Goal: Transaction & Acquisition: Purchase product/service

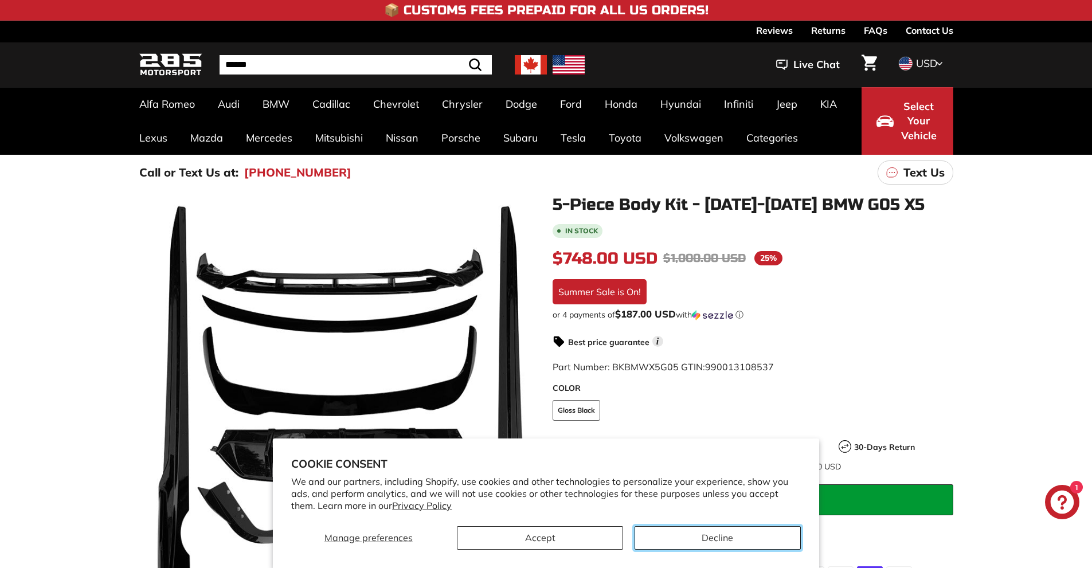
click at [675, 540] on button "Decline" at bounding box center [717, 537] width 166 height 23
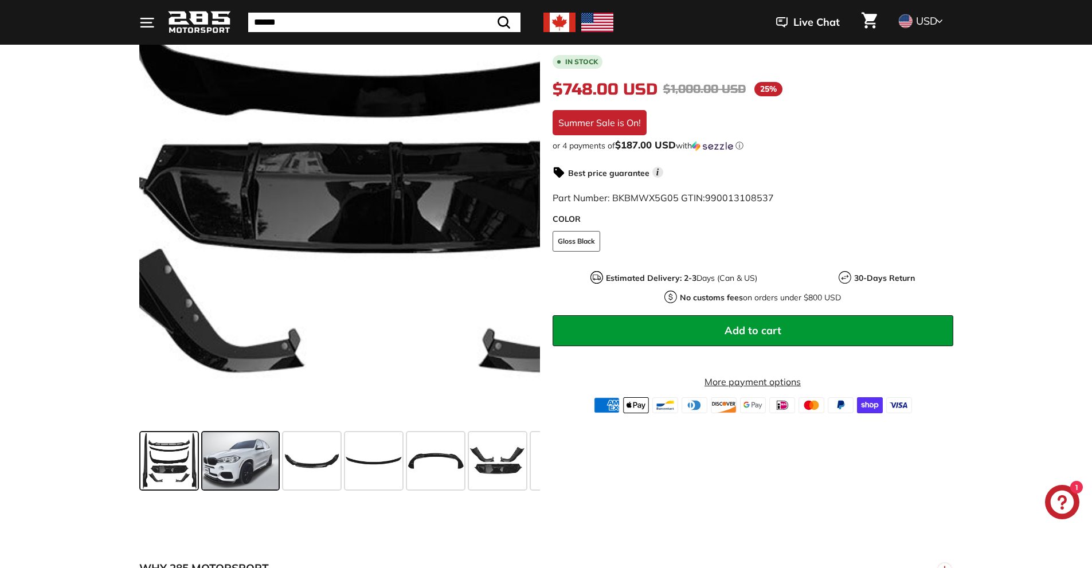
scroll to position [172, 0]
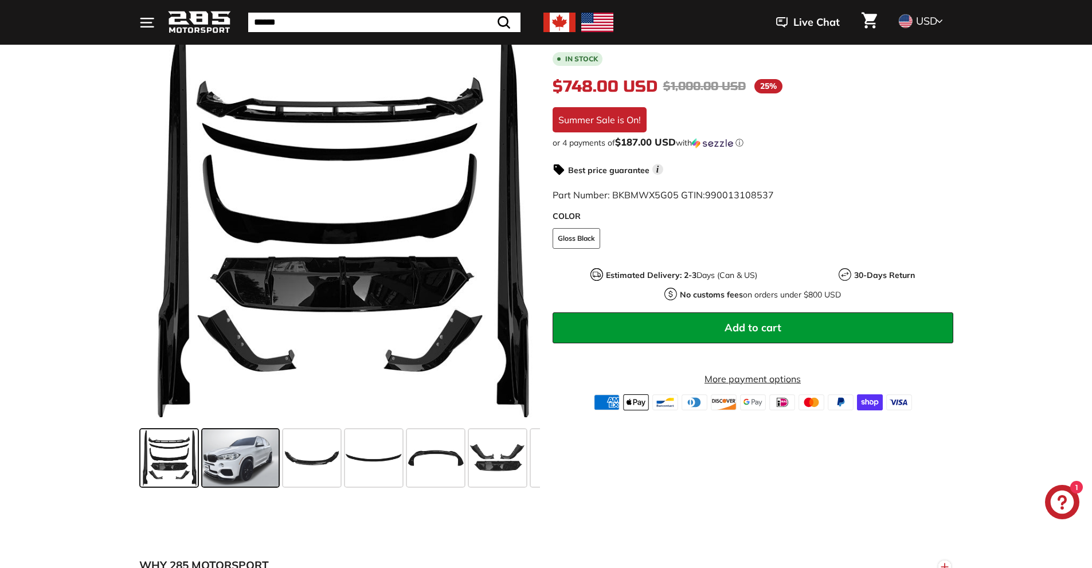
click at [248, 457] on span at bounding box center [240, 457] width 76 height 57
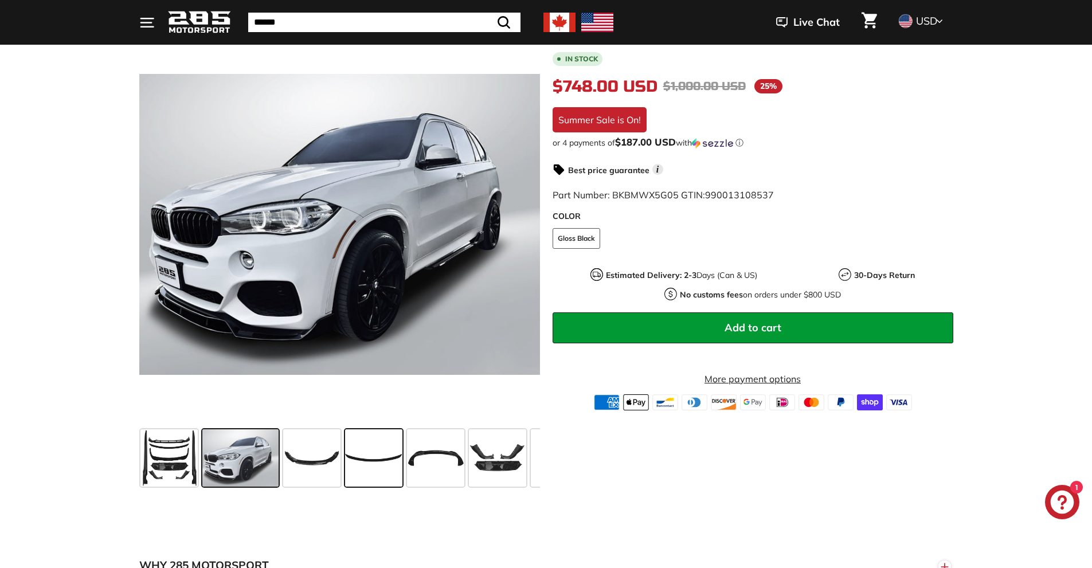
drag, startPoint x: 490, startPoint y: 470, endPoint x: 350, endPoint y: 480, distance: 140.8
click at [350, 480] on div at bounding box center [339, 458] width 401 height 66
click at [522, 222] on icon at bounding box center [523, 226] width 26 height 26
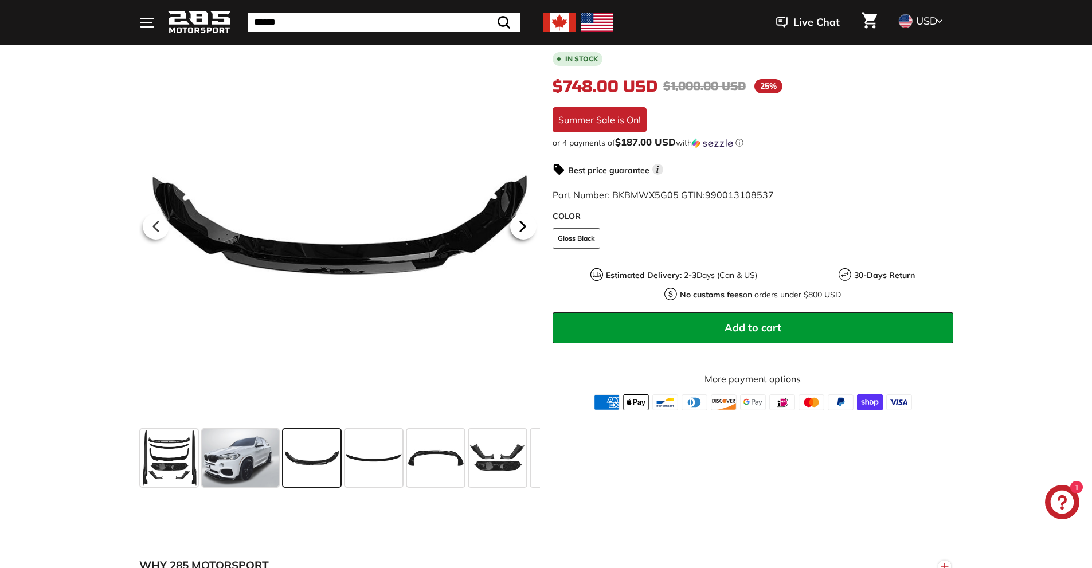
click at [522, 222] on icon at bounding box center [523, 226] width 26 height 26
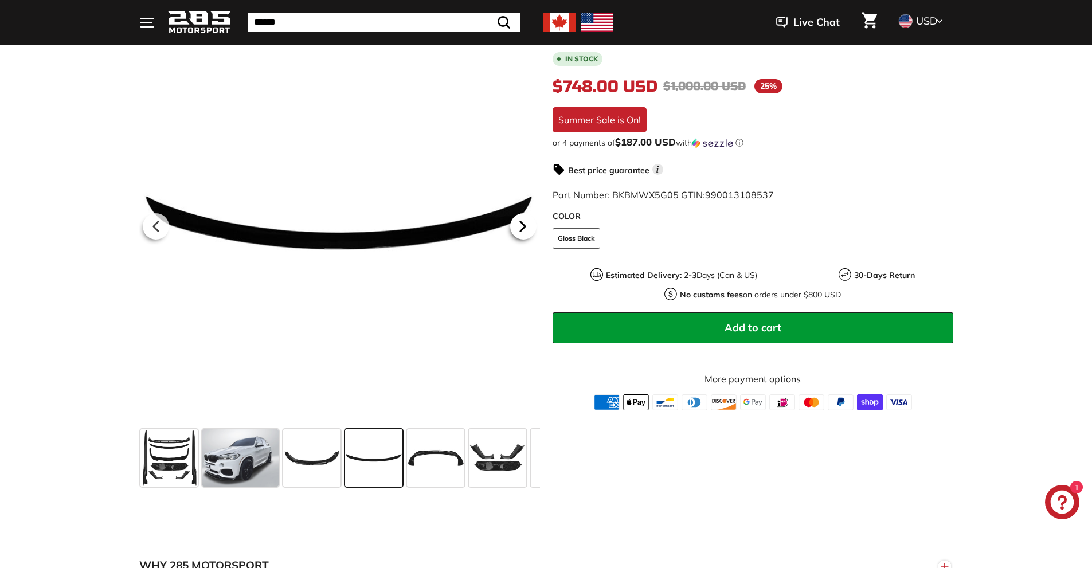
click at [522, 222] on icon at bounding box center [523, 226] width 26 height 26
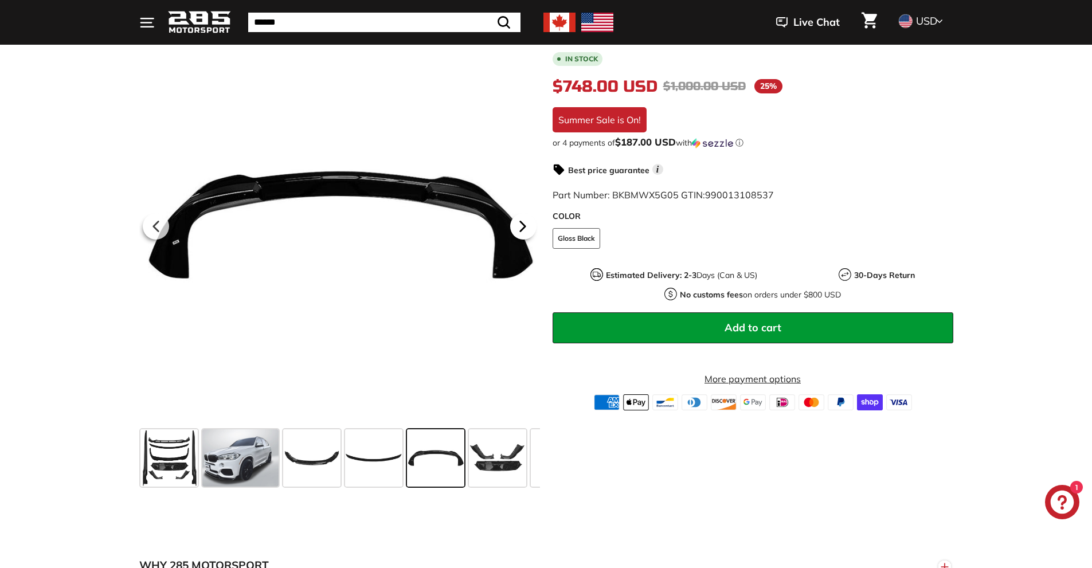
click at [522, 222] on icon at bounding box center [523, 226] width 26 height 26
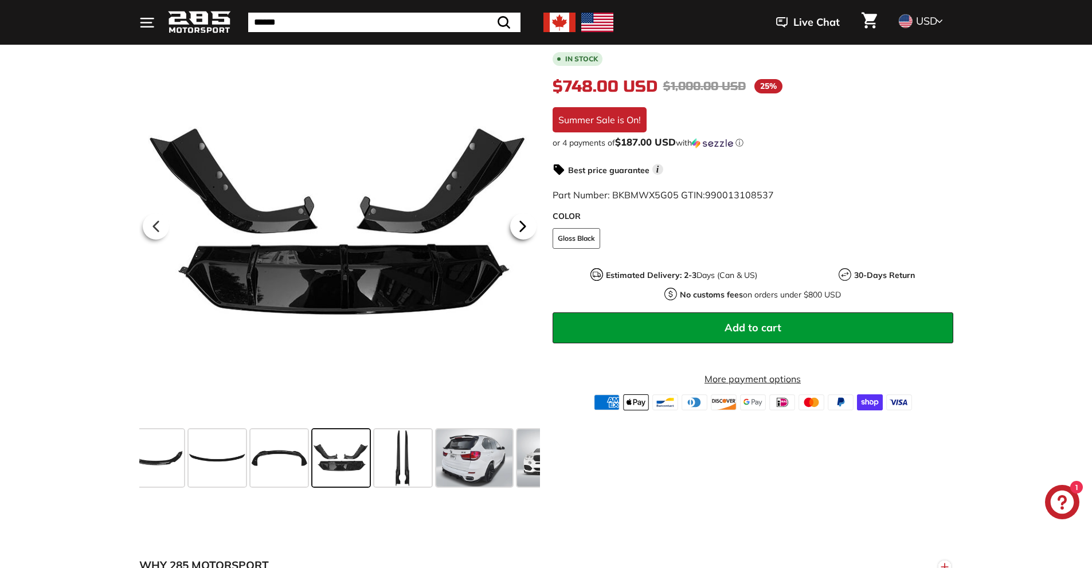
scroll to position [0, 158]
click at [522, 222] on icon at bounding box center [523, 226] width 26 height 26
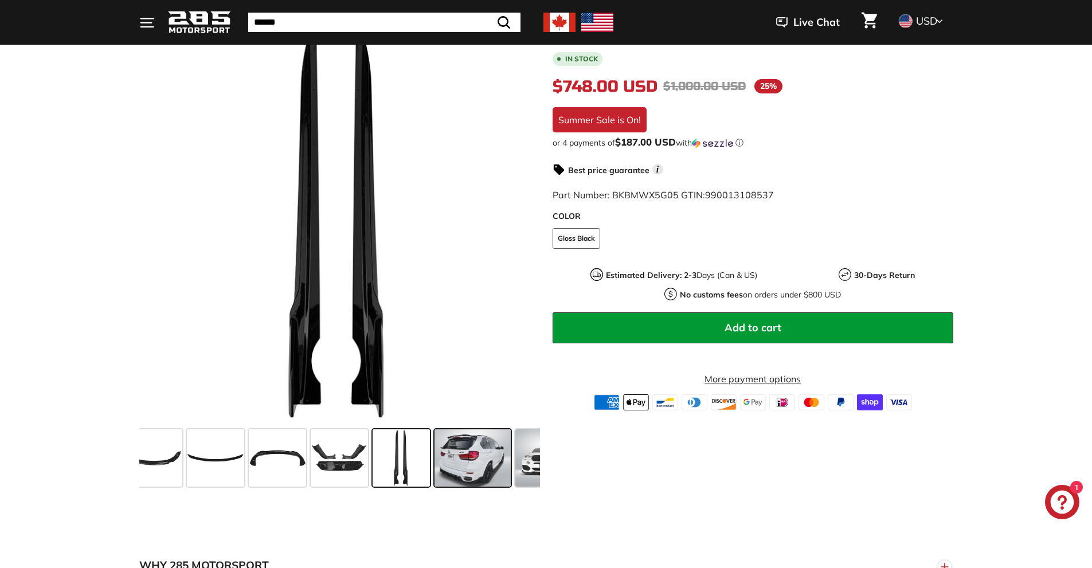
click at [468, 445] on span at bounding box center [472, 457] width 76 height 57
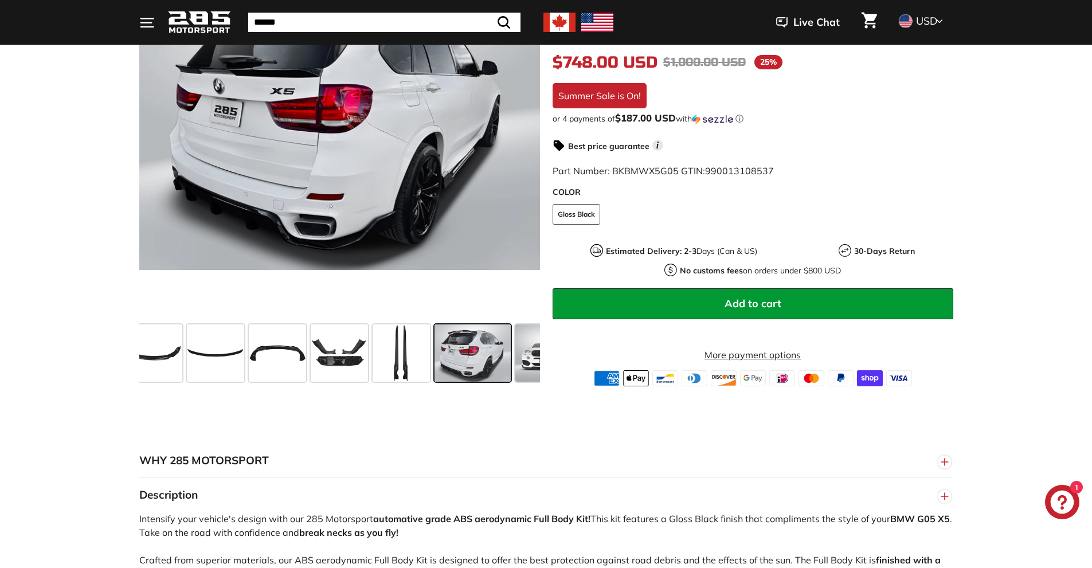
scroll to position [287, 0]
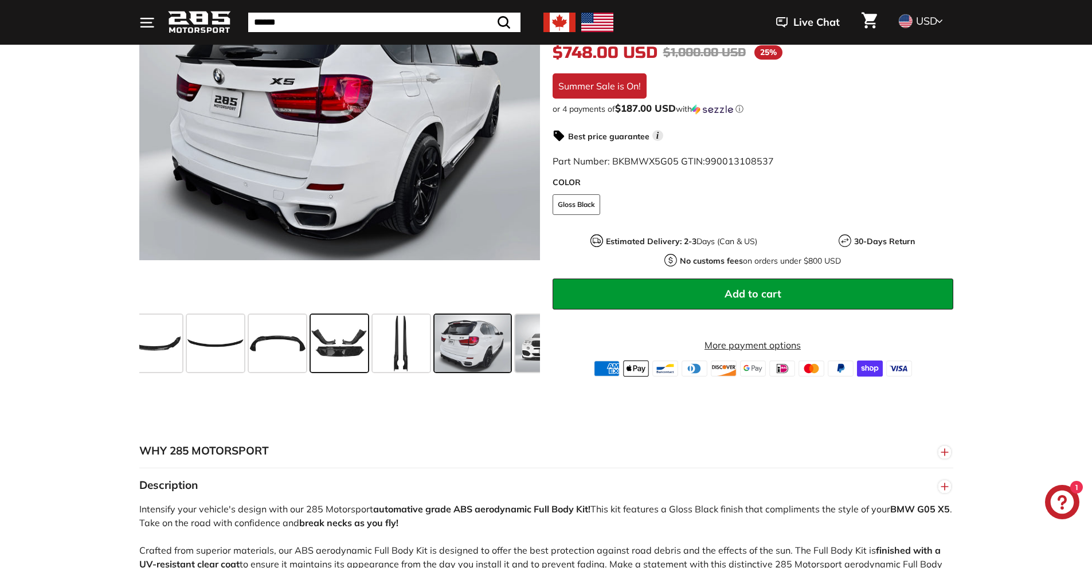
click at [345, 346] on span at bounding box center [339, 343] width 57 height 57
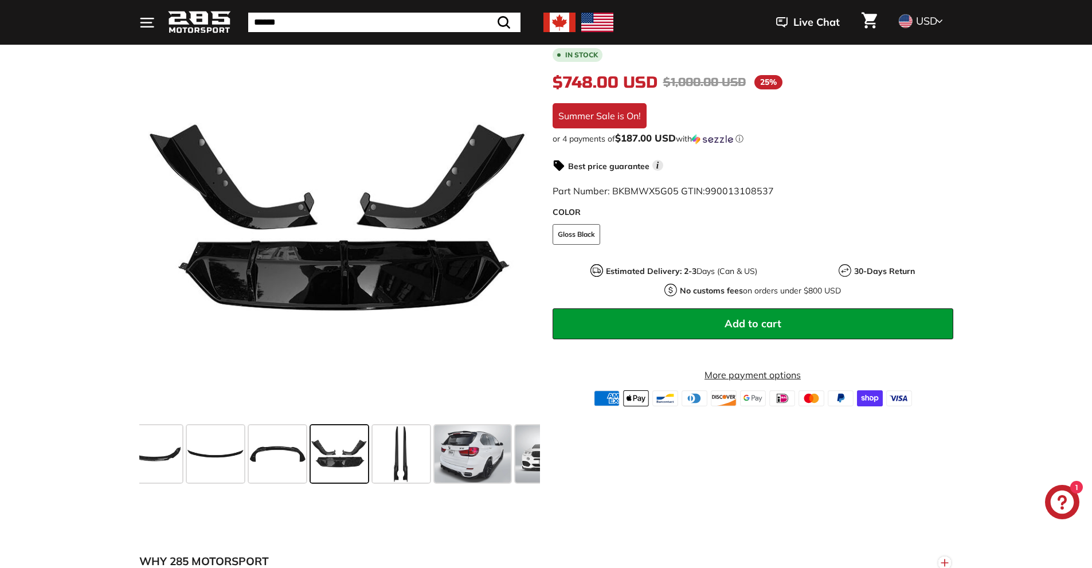
scroll to position [172, 0]
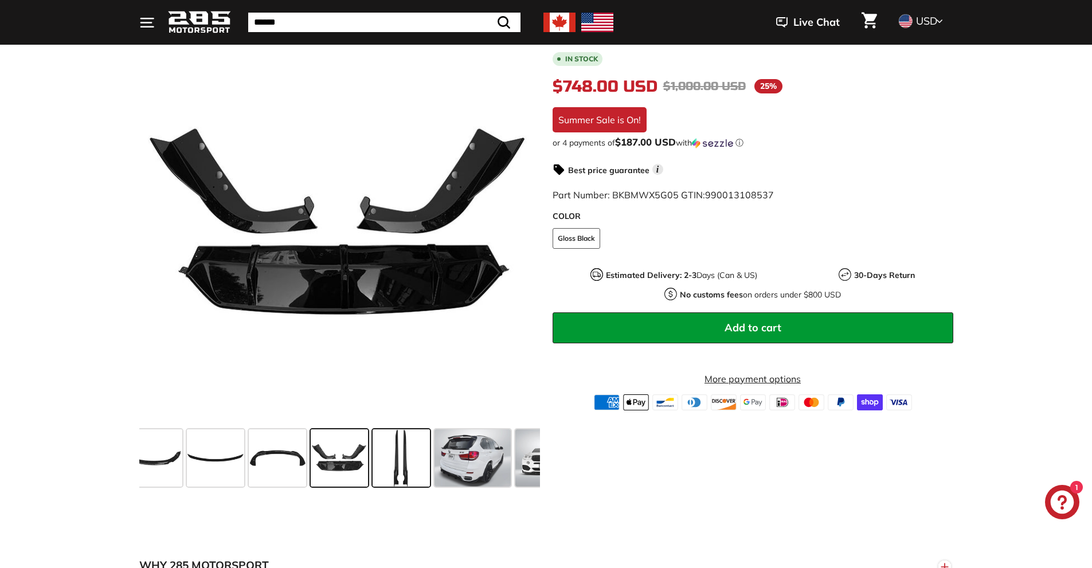
click at [394, 462] on span at bounding box center [401, 457] width 57 height 57
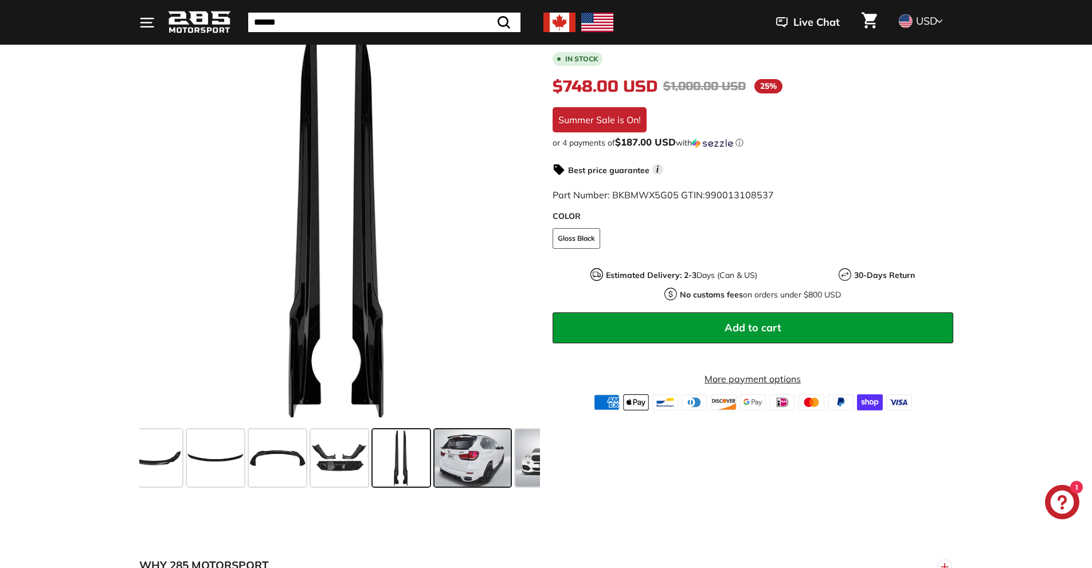
click at [453, 470] on span at bounding box center [472, 457] width 76 height 57
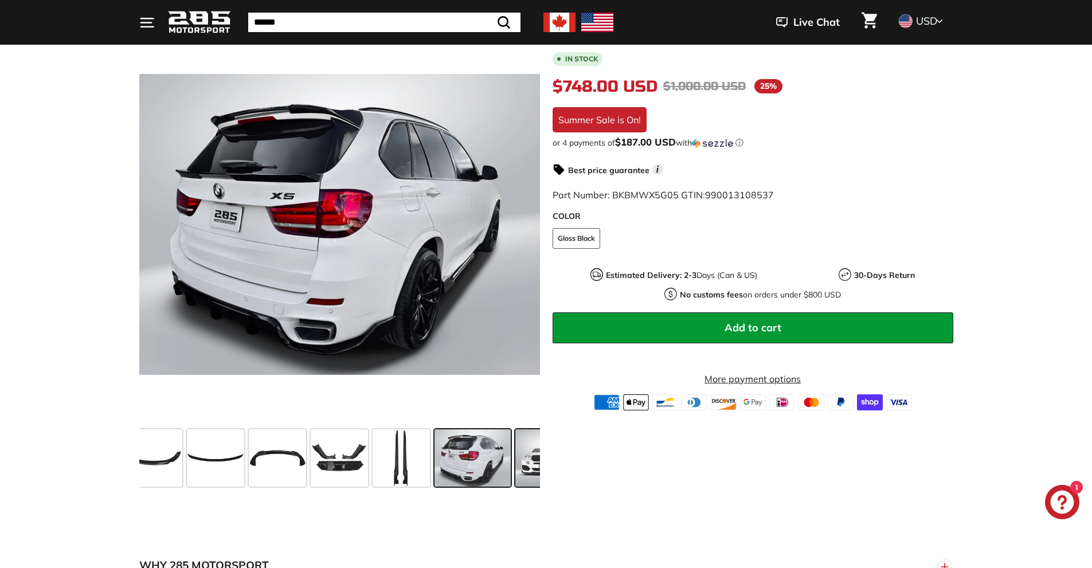
click at [523, 469] on span at bounding box center [543, 457] width 57 height 57
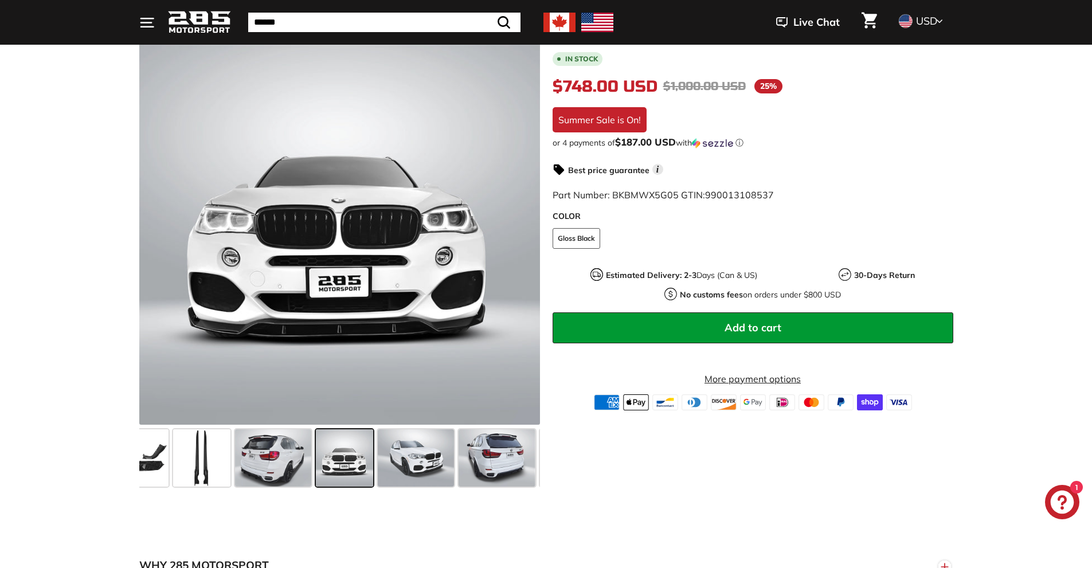
scroll to position [0, 363]
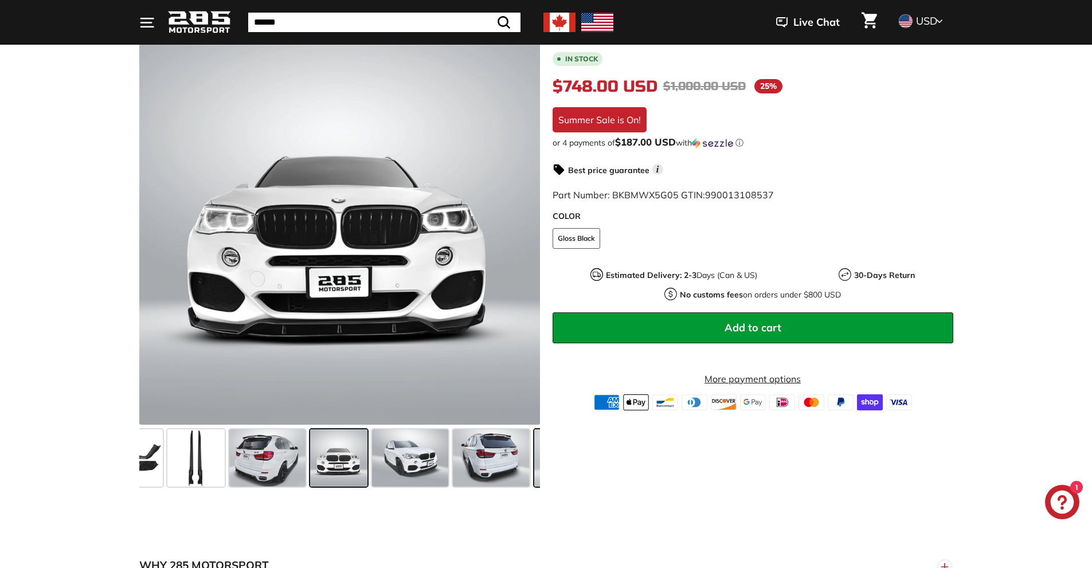
click at [539, 463] on span at bounding box center [572, 457] width 76 height 57
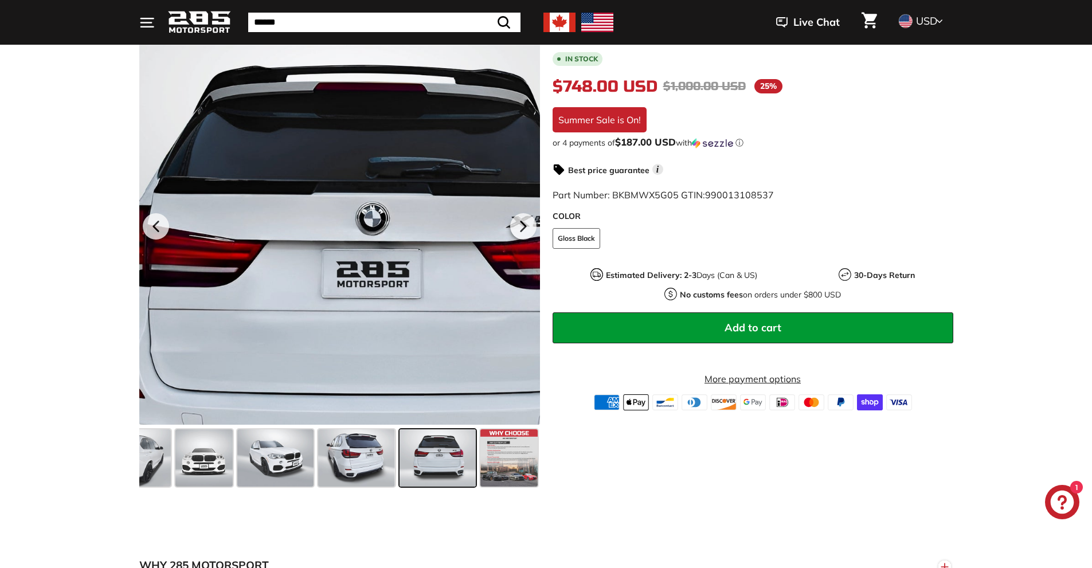
scroll to position [0, 0]
